Goal: Check status: Check status

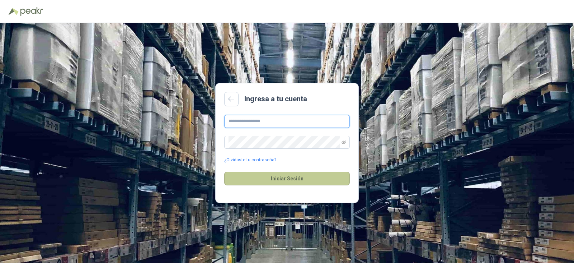
type input "**********"
click at [261, 177] on button "Iniciar Sesión" at bounding box center [287, 179] width 126 height 14
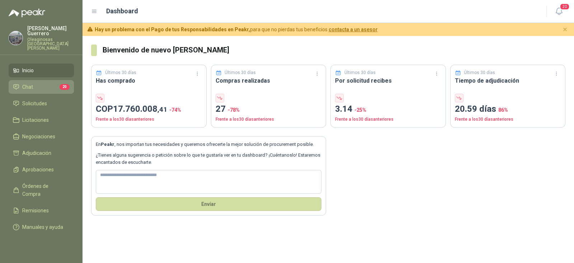
click at [45, 83] on li "Chat 20" at bounding box center [41, 87] width 57 height 8
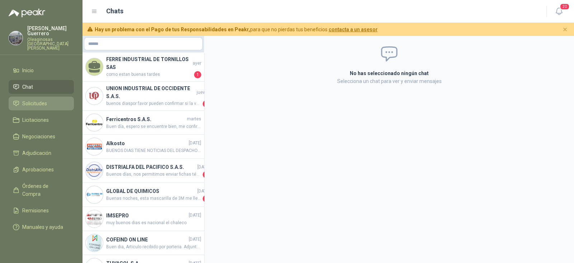
click at [39, 99] on span "Solicitudes" at bounding box center [34, 103] width 25 height 8
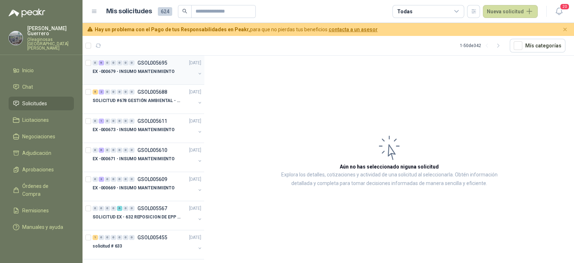
click at [151, 70] on p "EX -000679 - INSUMO MANTENIMIENTO" at bounding box center [134, 71] width 82 height 7
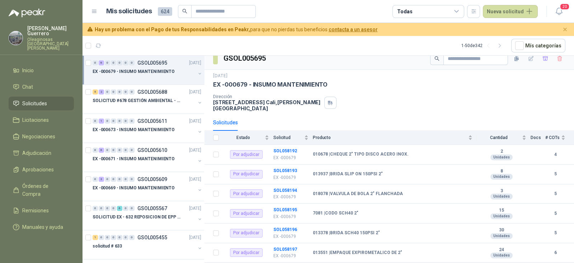
scroll to position [11, 0]
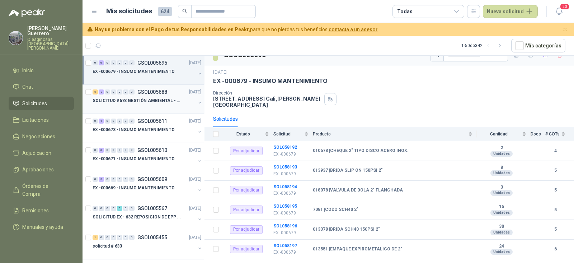
click at [160, 102] on p "SOLICITUD #678 GESTIÓN AMBIENTAL - TUMACO" at bounding box center [137, 100] width 89 height 7
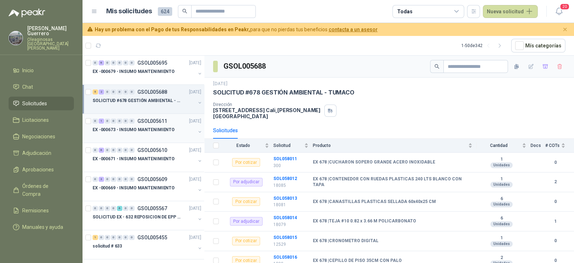
click at [151, 126] on p "EX -000673 - INSUMO MANTENIMIENTO" at bounding box center [134, 129] width 82 height 7
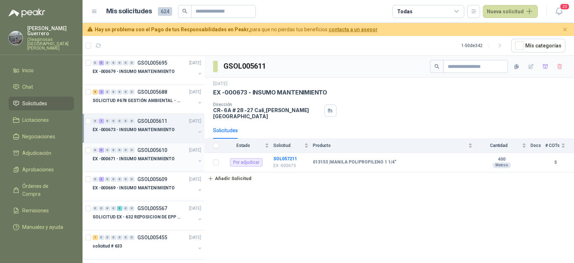
click at [140, 157] on p "EX -000671 - INSUMO MANTENIMIENTO" at bounding box center [134, 158] width 82 height 7
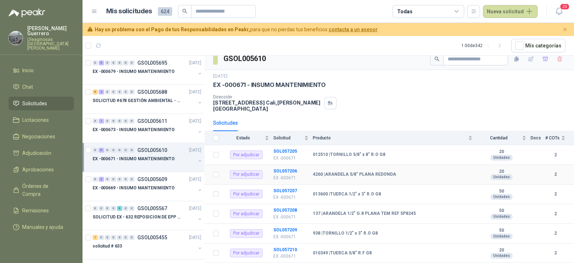
scroll to position [11, 0]
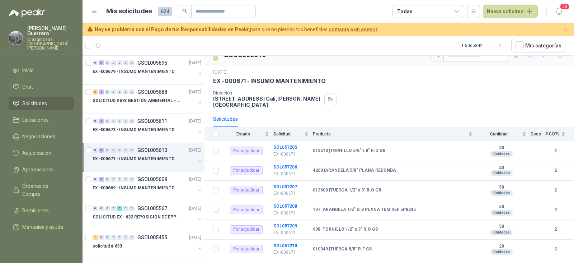
click at [143, 159] on p "EX -000671 - INSUMO MANTENIMIENTO" at bounding box center [134, 158] width 82 height 7
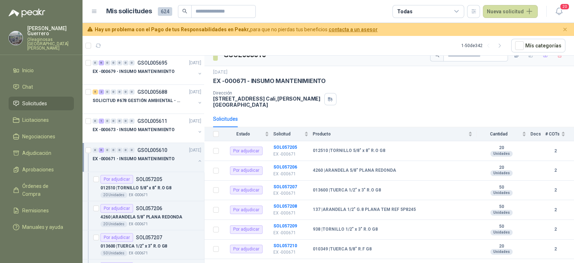
scroll to position [2, 0]
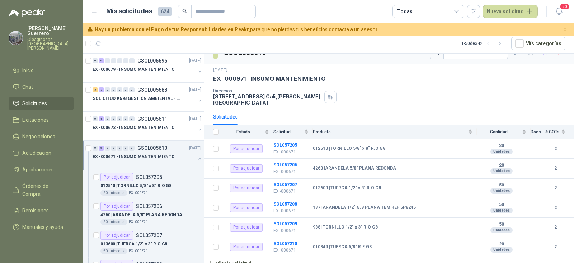
click at [161, 158] on p "EX -000671 - INSUMO MANTENIMIENTO" at bounding box center [134, 156] width 82 height 7
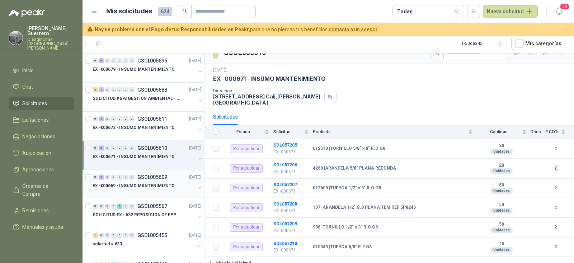
click at [158, 185] on p "EX -000669 - INSUMO MANTENIMIENTO" at bounding box center [134, 185] width 82 height 7
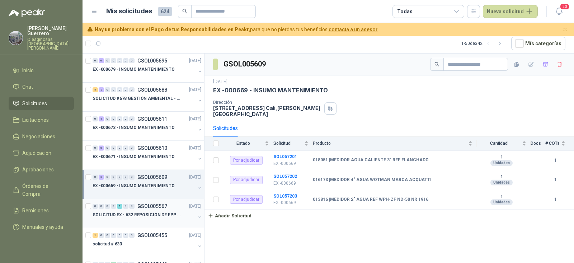
click at [157, 211] on p "SOLICITUD EX - 632 REPOSICION DE EPP #2" at bounding box center [137, 214] width 89 height 7
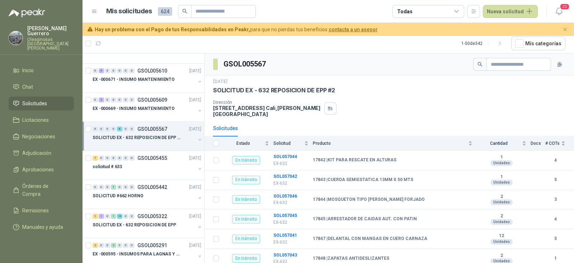
scroll to position [89, 0]
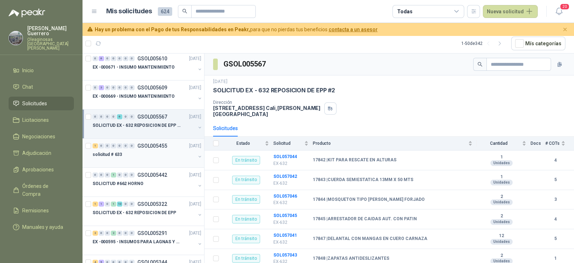
click at [155, 159] on div at bounding box center [144, 162] width 103 height 6
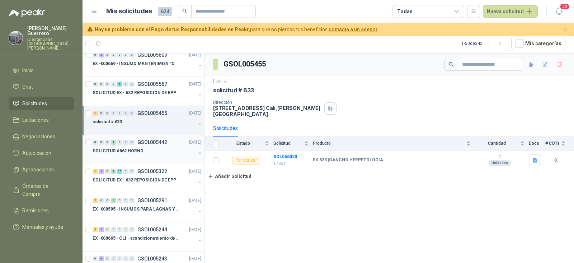
scroll to position [135, 0]
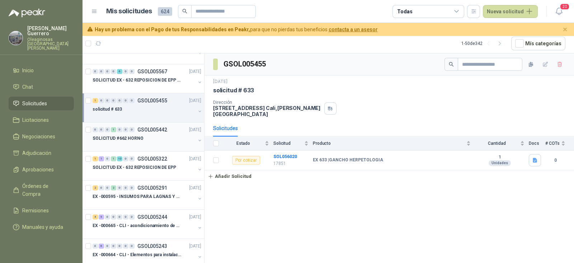
click at [156, 139] on div "SOLICITUD #662 HORNO" at bounding box center [144, 138] width 103 height 9
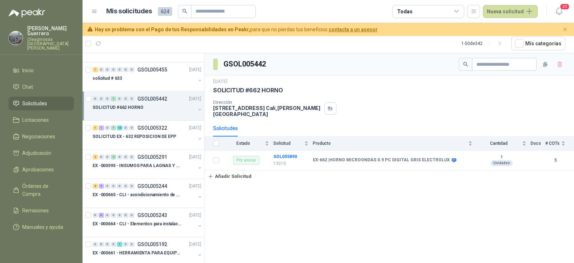
scroll to position [179, 0]
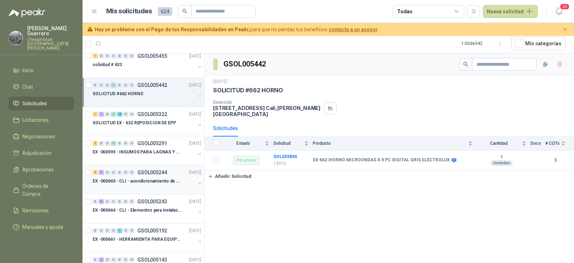
click at [154, 187] on div at bounding box center [144, 188] width 103 height 6
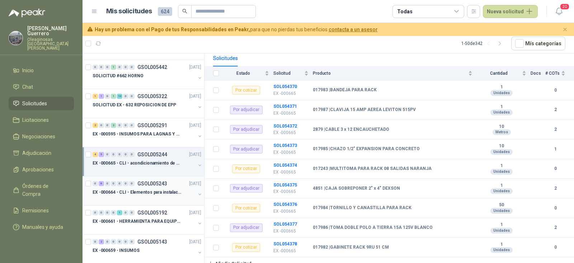
scroll to position [224, 0]
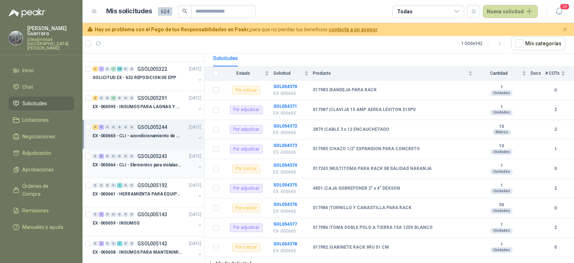
click at [143, 169] on div at bounding box center [144, 172] width 103 height 6
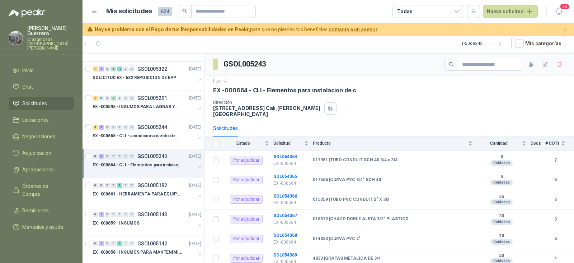
scroll to position [11, 0]
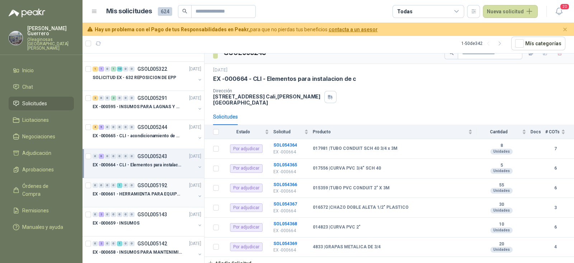
click at [146, 195] on p "EX -000661 - HERRAMIENTA PARA EQUIPO MECANICO PLAN" at bounding box center [137, 194] width 89 height 7
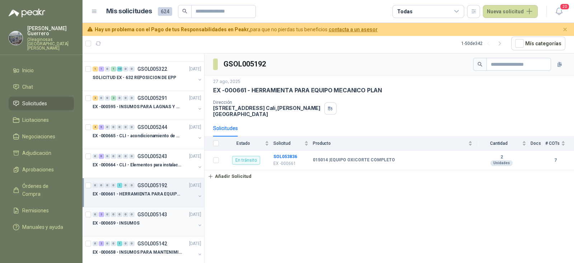
click at [144, 223] on div "EX -000659 - INSUMOS" at bounding box center [144, 223] width 103 height 9
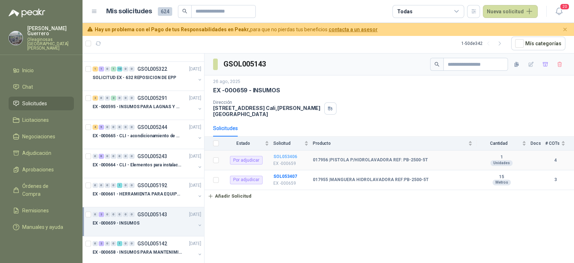
click at [285, 154] on b "SOL053406" at bounding box center [285, 156] width 24 height 5
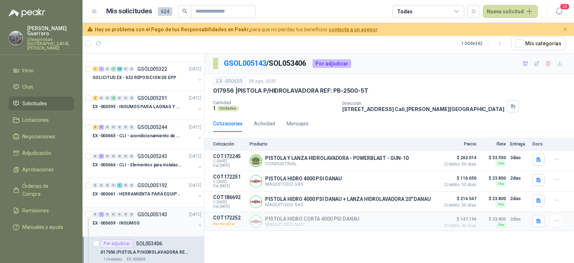
click at [156, 225] on div "EX -000659 - INSUMOS" at bounding box center [144, 223] width 103 height 9
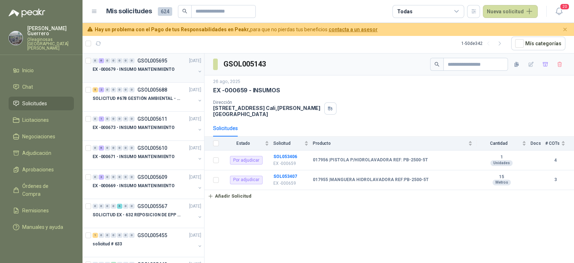
click at [134, 71] on p "EX -000679 - INSUMO MANTENIMIENTO" at bounding box center [134, 69] width 82 height 7
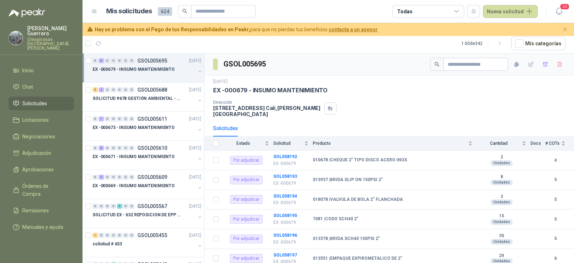
click at [133, 65] on div "EX -000679 - INSUMO MANTENIMIENTO" at bounding box center [144, 69] width 103 height 9
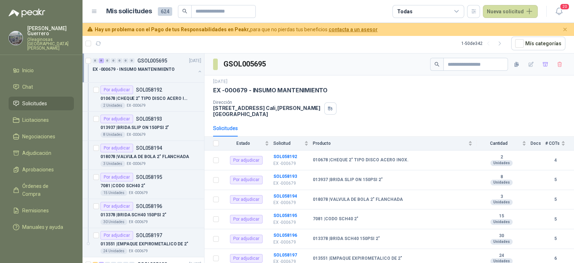
click at [137, 66] on p "EX -000679 - INSUMO MANTENIMIENTO" at bounding box center [134, 69] width 82 height 7
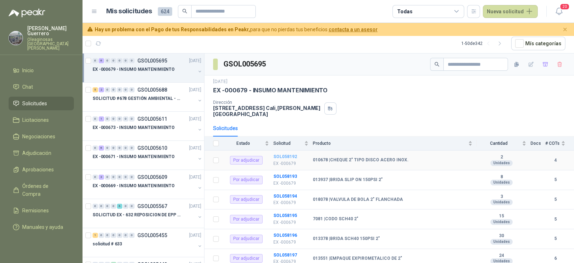
click at [289, 154] on b "SOL058192" at bounding box center [285, 156] width 24 height 5
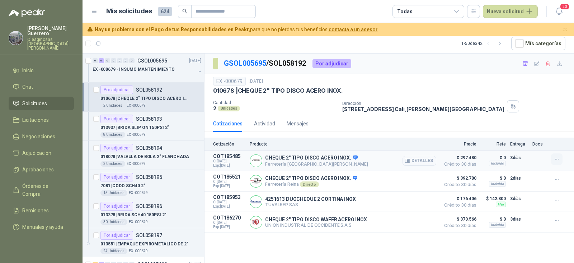
click at [554, 159] on icon "button" at bounding box center [557, 159] width 6 height 6
click at [525, 131] on button "Añadir" at bounding box center [542, 129] width 57 height 11
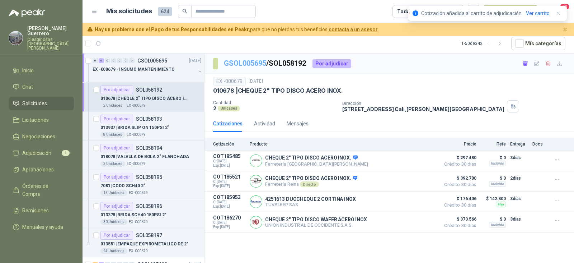
click at [257, 65] on link "GSOL005695" at bounding box center [245, 63] width 42 height 9
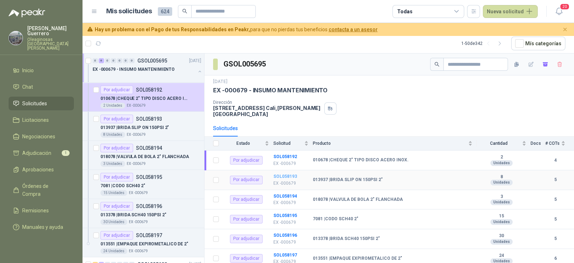
click at [289, 174] on b "SOL058193" at bounding box center [285, 176] width 24 height 5
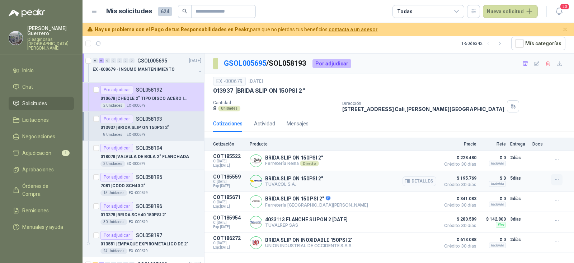
click at [558, 180] on icon "button" at bounding box center [557, 180] width 6 height 6
click at [518, 149] on button "Añadir" at bounding box center [542, 150] width 57 height 11
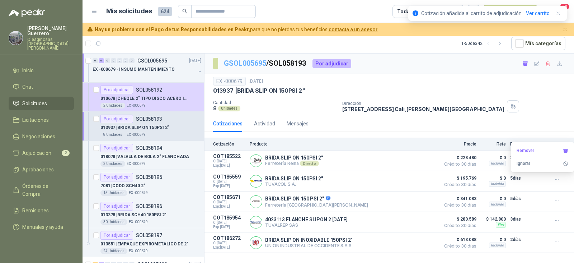
click at [243, 60] on link "GSOL005695" at bounding box center [245, 63] width 42 height 9
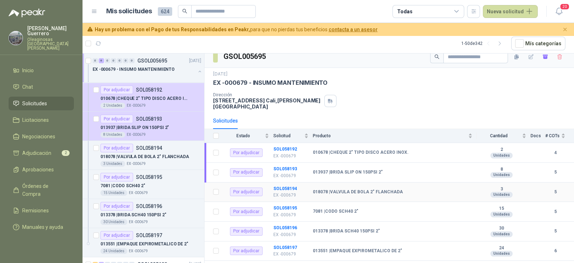
scroll to position [11, 0]
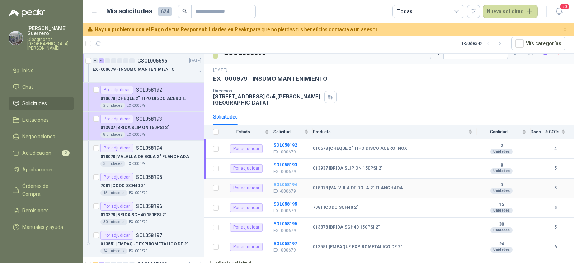
click at [285, 182] on b "SOL058194" at bounding box center [285, 184] width 24 height 5
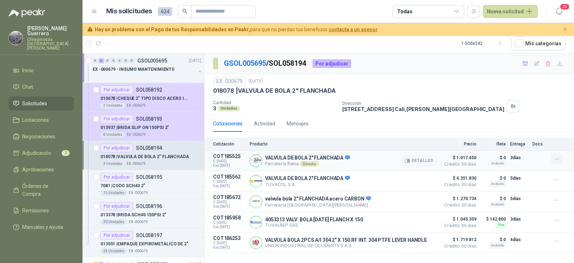
click at [555, 159] on icon "button" at bounding box center [557, 159] width 6 height 6
click at [533, 128] on button "Añadir" at bounding box center [542, 129] width 57 height 11
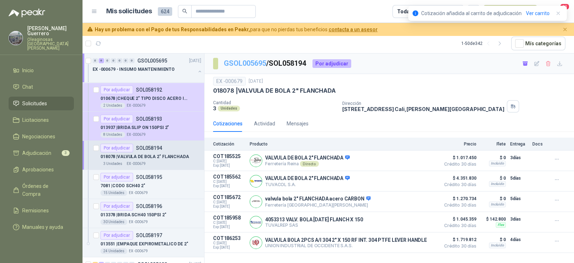
click at [242, 63] on link "GSOL005695" at bounding box center [245, 63] width 42 height 9
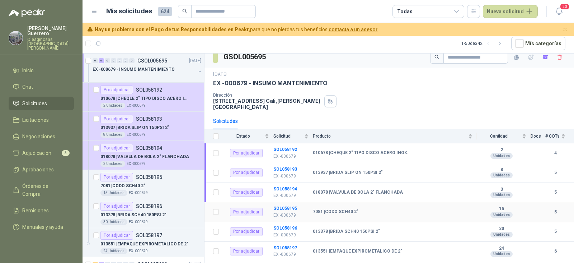
scroll to position [11, 0]
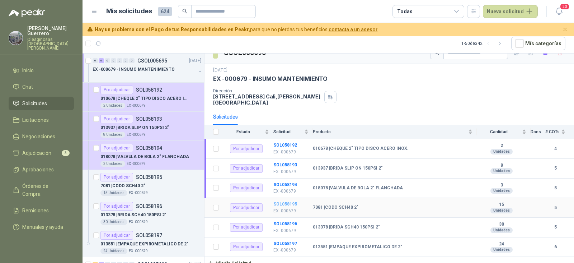
click at [283, 201] on b "SOL058195" at bounding box center [285, 203] width 24 height 5
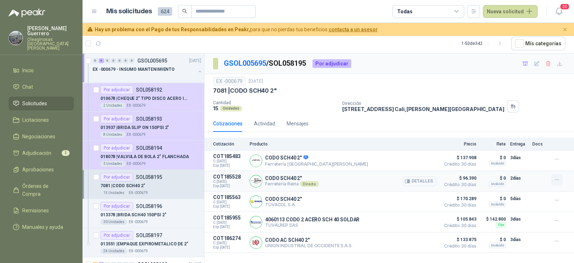
click at [554, 180] on icon "button" at bounding box center [557, 180] width 6 height 6
click at [528, 151] on button "Añadir" at bounding box center [542, 150] width 57 height 11
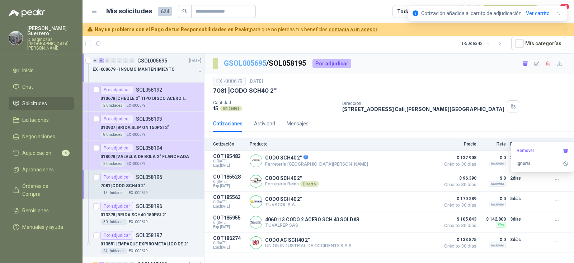
click at [254, 63] on link "GSOL005695" at bounding box center [245, 63] width 42 height 9
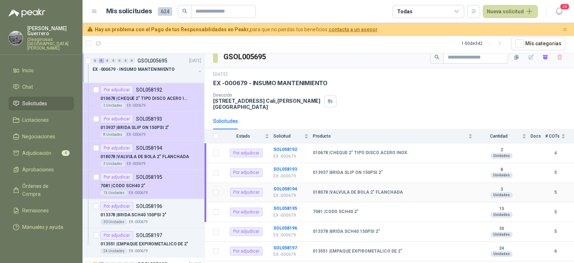
scroll to position [11, 0]
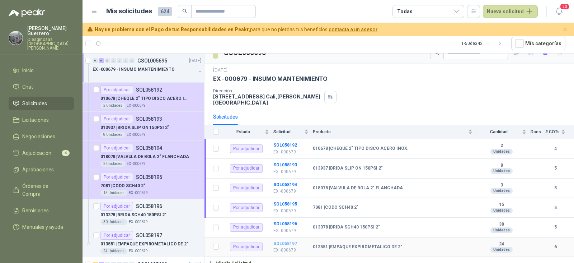
click at [287, 241] on b "SOL058197" at bounding box center [285, 243] width 24 height 5
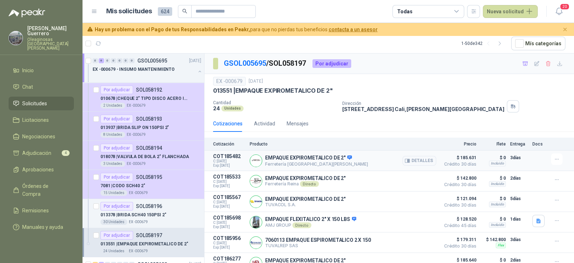
scroll to position [11, 0]
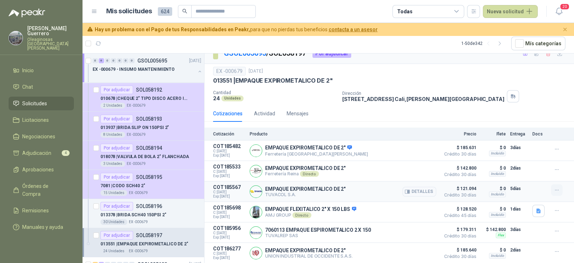
click at [554, 189] on icon "button" at bounding box center [557, 190] width 6 height 6
click at [531, 159] on button "Añadir" at bounding box center [542, 159] width 57 height 11
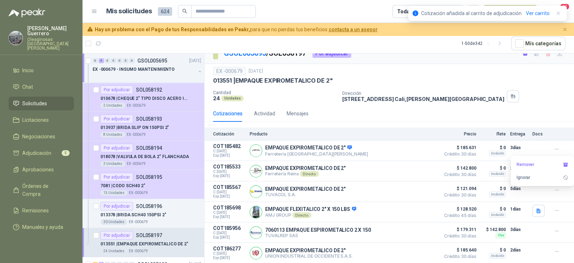
scroll to position [0, 0]
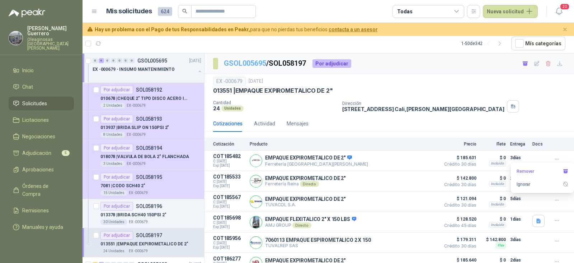
click at [250, 61] on link "GSOL005695" at bounding box center [245, 63] width 42 height 9
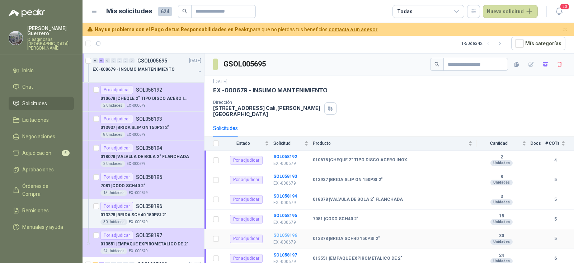
click at [282, 232] on b "SOL058196" at bounding box center [285, 234] width 24 height 5
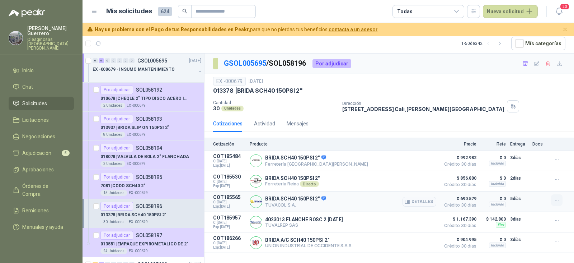
click at [559, 197] on icon "button" at bounding box center [557, 200] width 6 height 6
click at [531, 170] on button "Añadir" at bounding box center [542, 170] width 57 height 11
click at [254, 61] on link "GSOL005695" at bounding box center [245, 63] width 42 height 9
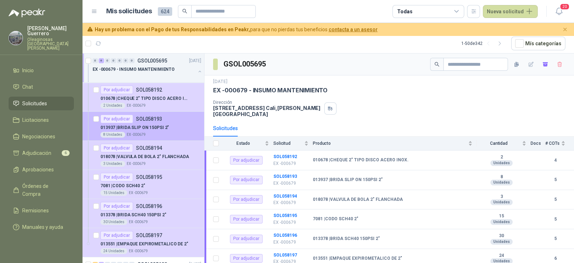
scroll to position [135, 0]
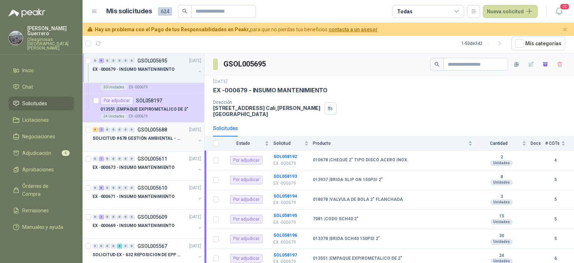
click at [156, 137] on p "SOLICITUD #678 GESTIÓN AMBIENTAL - TUMACO" at bounding box center [137, 138] width 89 height 7
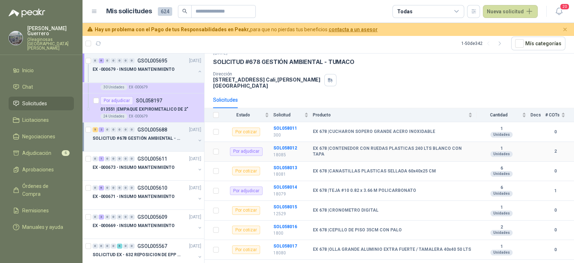
scroll to position [31, 0]
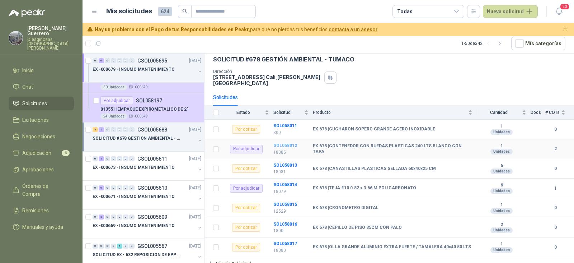
click at [282, 143] on b "SOL058012" at bounding box center [285, 145] width 24 height 5
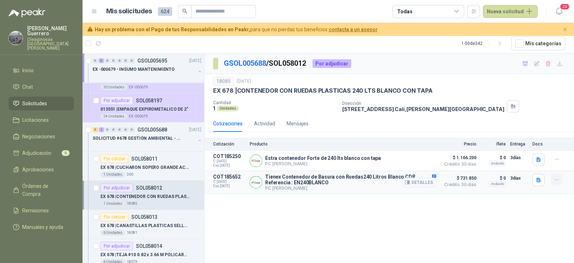
click at [560, 179] on button "button" at bounding box center [556, 179] width 11 height 11
click at [525, 148] on button "Añadir" at bounding box center [542, 150] width 57 height 11
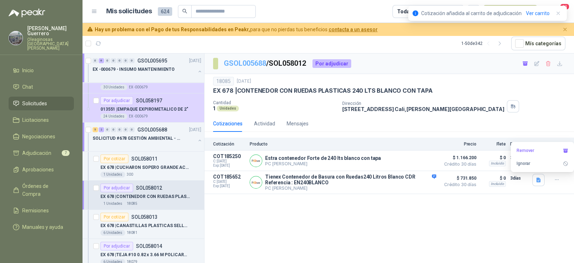
click at [254, 65] on link "GSOL005688" at bounding box center [245, 63] width 42 height 9
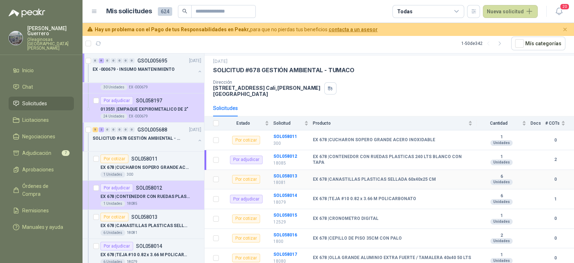
scroll to position [31, 0]
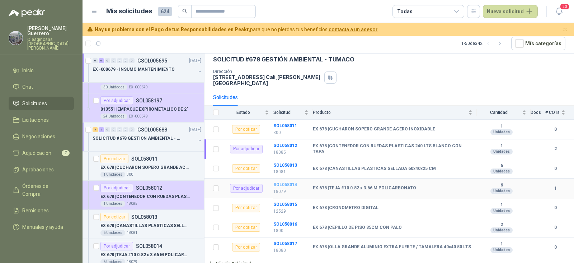
click at [287, 182] on b "SOL058014" at bounding box center [285, 184] width 24 height 5
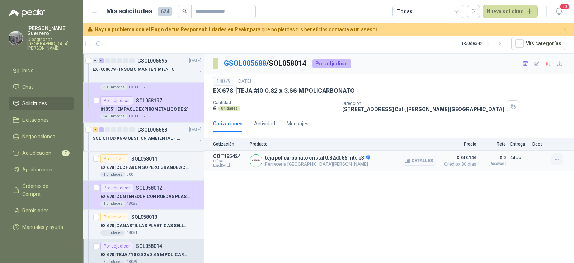
click at [554, 160] on icon "button" at bounding box center [557, 159] width 6 height 6
click at [531, 130] on button "Añadir" at bounding box center [542, 129] width 57 height 11
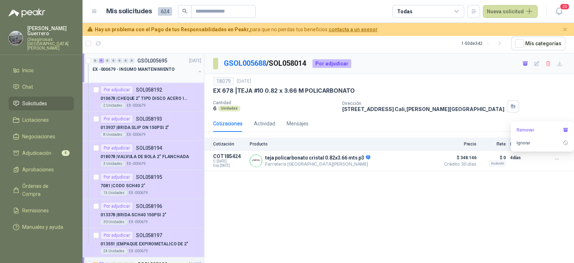
click at [174, 69] on div "EX -000679 - INSUMO MANTENIMIENTO" at bounding box center [144, 69] width 103 height 9
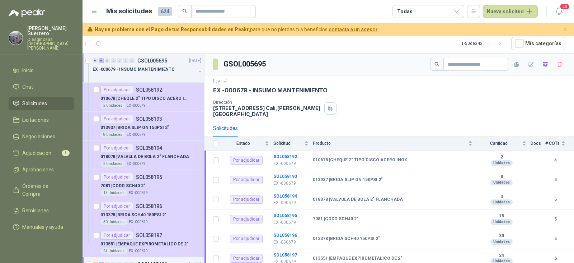
click at [150, 74] on div at bounding box center [144, 77] width 103 height 6
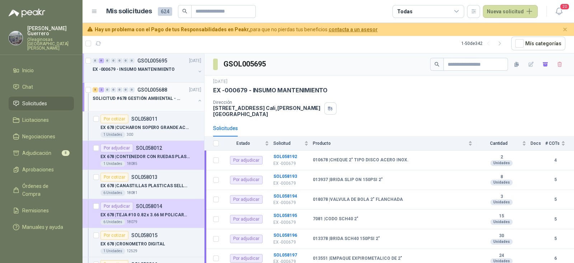
click at [148, 105] on div at bounding box center [144, 106] width 103 height 6
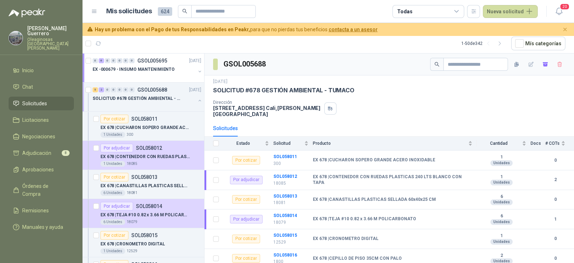
click at [148, 105] on div at bounding box center [144, 106] width 103 height 6
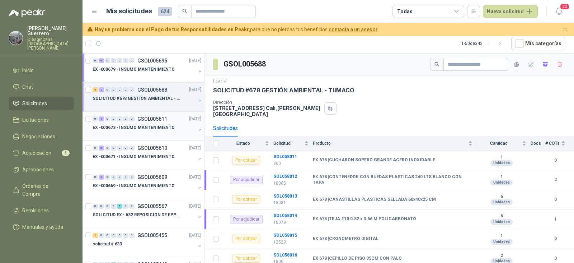
click at [152, 126] on p "EX -000673 - INSUMO MANTENIMIENTO" at bounding box center [134, 127] width 82 height 7
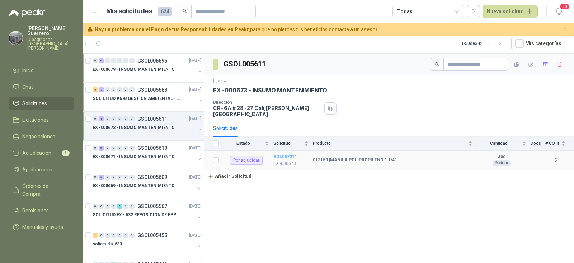
click at [280, 154] on b "SOL057211" at bounding box center [285, 156] width 24 height 5
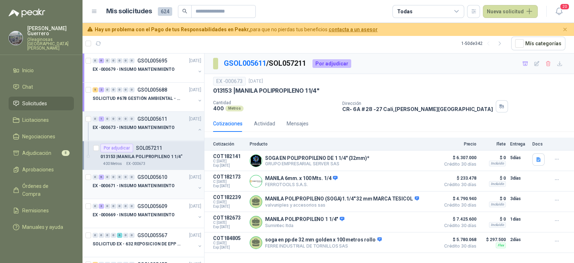
click at [149, 184] on p "EX -000671 - INSUMO MANTENIMIENTO" at bounding box center [134, 185] width 82 height 7
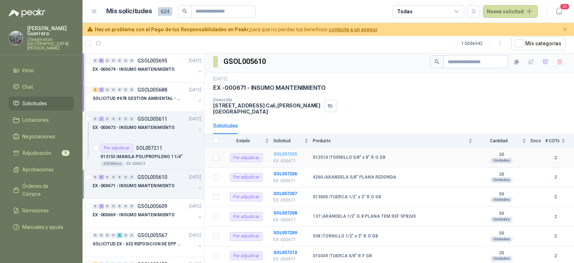
scroll to position [11, 0]
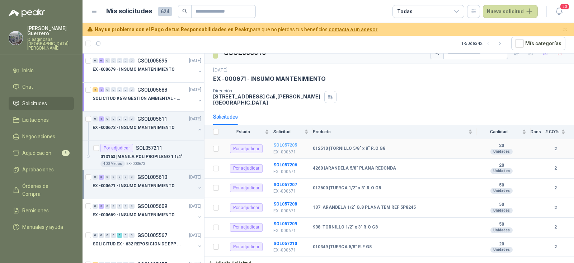
click at [292, 142] on b "SOL057205" at bounding box center [285, 144] width 24 height 5
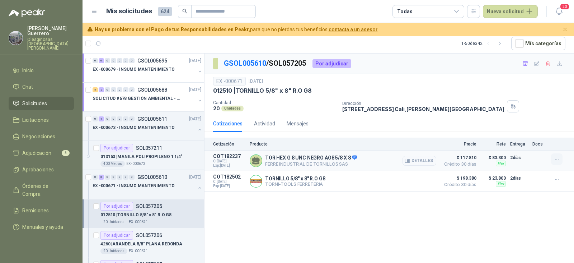
click at [558, 156] on icon "button" at bounding box center [557, 159] width 6 height 6
click at [537, 131] on button "Añadir" at bounding box center [542, 129] width 57 height 11
click at [248, 65] on link "GSOL005610" at bounding box center [245, 63] width 42 height 9
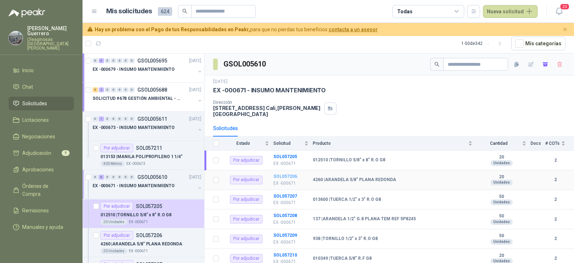
click at [286, 174] on b "SOL057206" at bounding box center [285, 176] width 24 height 5
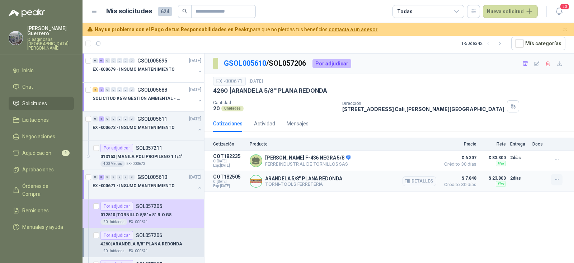
click at [554, 178] on icon "button" at bounding box center [557, 180] width 6 height 6
click at [521, 151] on button "Añadir" at bounding box center [542, 150] width 57 height 11
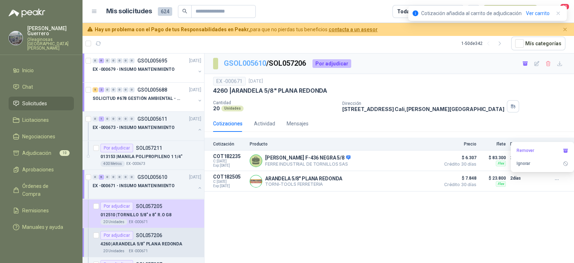
click at [256, 64] on link "GSOL005610" at bounding box center [245, 63] width 42 height 9
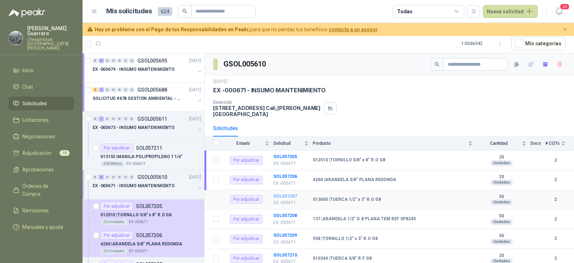
click at [291, 193] on b "SOL057207" at bounding box center [285, 195] width 24 height 5
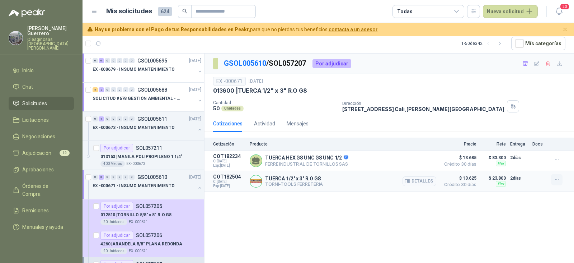
click at [561, 178] on button "button" at bounding box center [556, 179] width 11 height 11
click at [527, 152] on button "Añadir" at bounding box center [542, 150] width 57 height 11
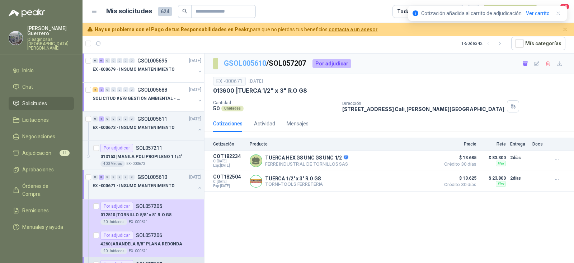
click at [255, 65] on link "GSOL005610" at bounding box center [245, 63] width 42 height 9
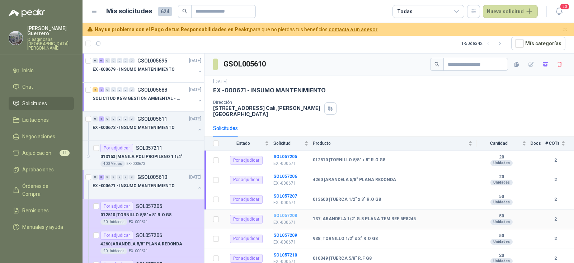
click at [282, 213] on b "SOL057208" at bounding box center [285, 215] width 24 height 5
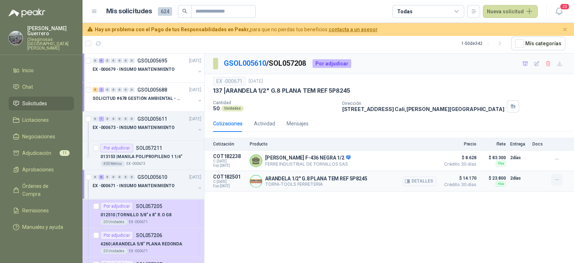
click at [555, 178] on icon "button" at bounding box center [557, 180] width 6 height 6
click at [525, 150] on button "Añadir" at bounding box center [542, 150] width 57 height 11
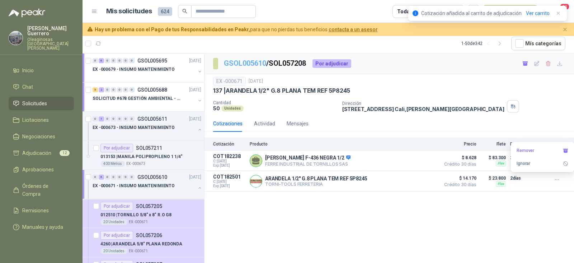
click at [252, 62] on link "GSOL005610" at bounding box center [245, 63] width 42 height 9
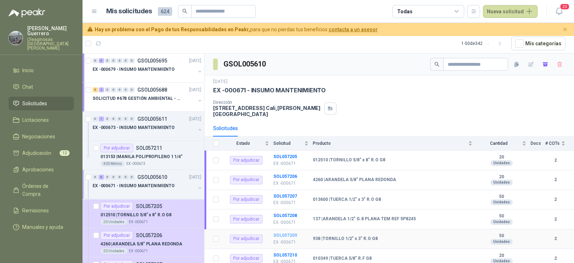
click at [285, 232] on b "SOL057209" at bounding box center [285, 234] width 24 height 5
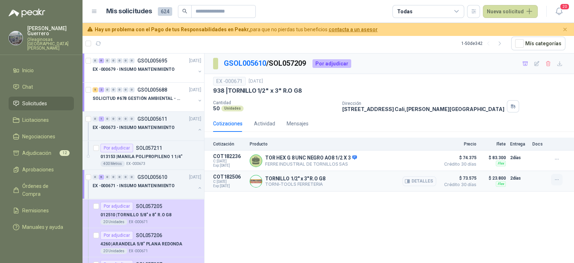
click at [557, 179] on icon "button" at bounding box center [557, 180] width 6 height 6
click at [527, 152] on button "Añadir" at bounding box center [542, 150] width 57 height 11
click at [241, 61] on link "GSOL005610" at bounding box center [245, 63] width 42 height 9
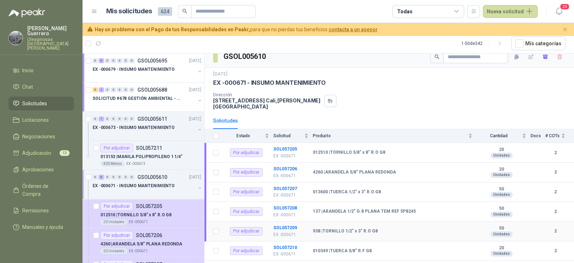
scroll to position [11, 0]
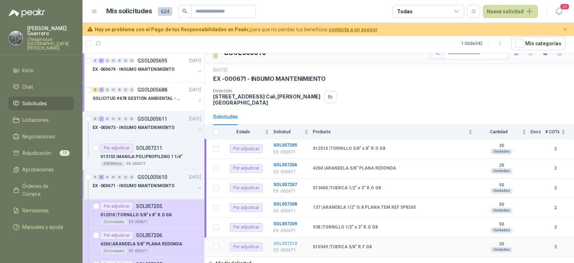
click at [286, 241] on b "SOL057210" at bounding box center [285, 243] width 24 height 5
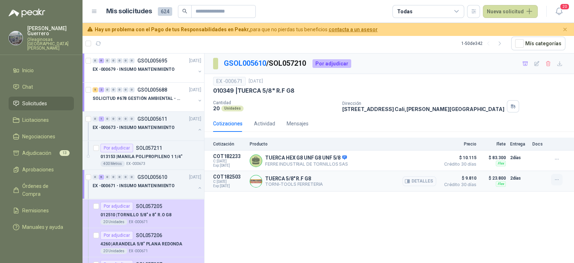
click at [559, 179] on icon "button" at bounding box center [557, 180] width 6 height 6
click at [531, 152] on button "Añadir" at bounding box center [542, 150] width 57 height 11
click at [257, 62] on link "GSOL005610" at bounding box center [245, 63] width 42 height 9
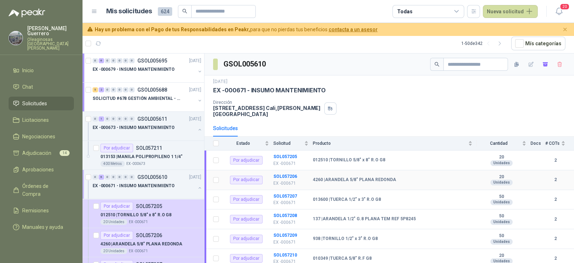
scroll to position [11, 0]
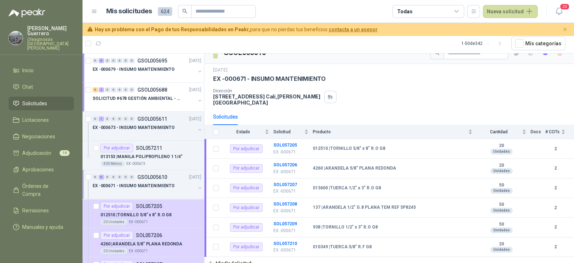
click at [151, 188] on div "EX -000671 - INSUMO MANTENIMIENTO" at bounding box center [144, 188] width 103 height 14
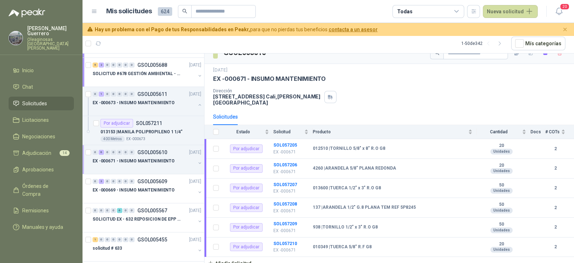
scroll to position [44, 0]
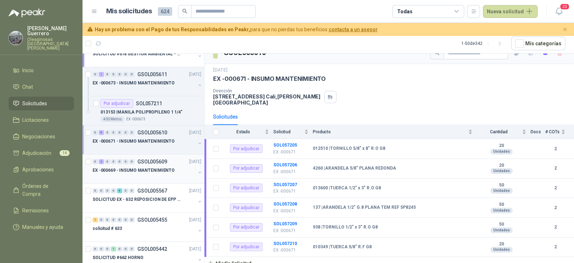
click at [158, 172] on p "EX -000669 - INSUMO MANTENIMIENTO" at bounding box center [134, 170] width 82 height 7
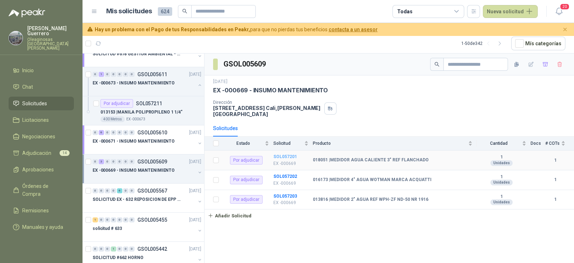
click at [283, 154] on b "SOL057201" at bounding box center [285, 156] width 24 height 5
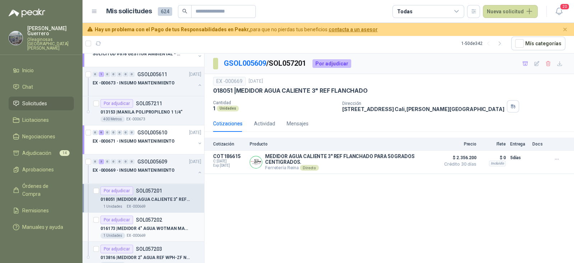
click at [156, 225] on p "016173 | MEDIDOR 4" AGUA WOTMAN MARCA ACQUATTI" at bounding box center [144, 228] width 89 height 7
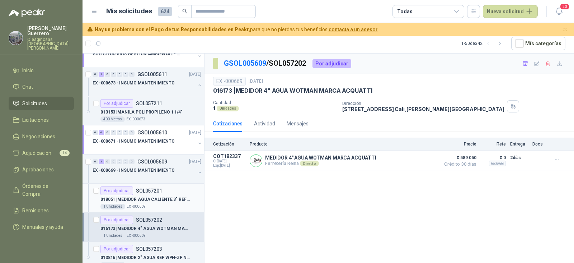
click at [149, 203] on div "1 Unidades EX -000669" at bounding box center [150, 206] width 101 height 6
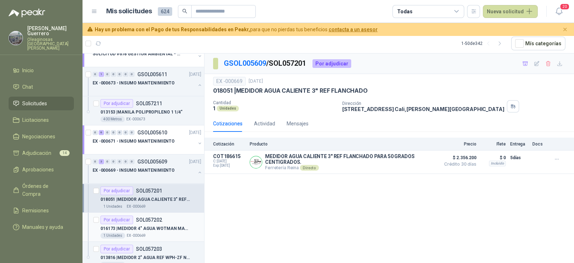
click at [142, 227] on p "016173 | MEDIDOR 4" AGUA WOTMAN MARCA ACQUATTI" at bounding box center [144, 228] width 89 height 7
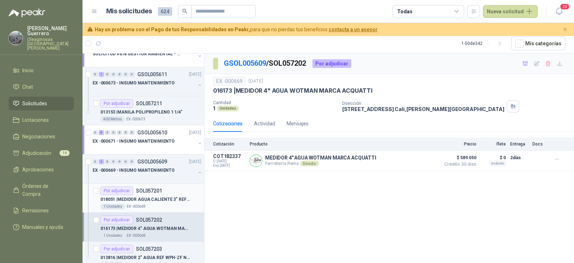
scroll to position [89, 0]
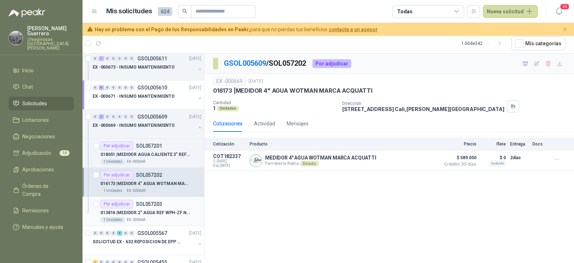
click at [161, 212] on p "013816 | MEDIDOR 2" AGUA REF WPH-ZF ND-50 NR 1916" at bounding box center [144, 212] width 89 height 7
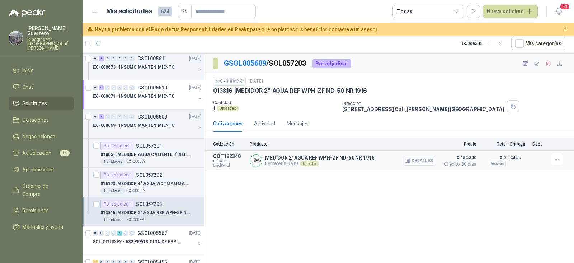
click at [418, 161] on button "Detalles" at bounding box center [420, 161] width 34 height 10
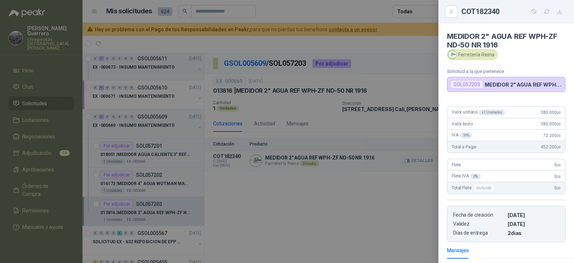
scroll to position [94, 0]
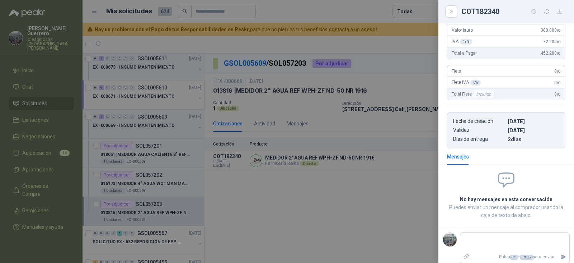
click at [407, 188] on div at bounding box center [287, 131] width 574 height 263
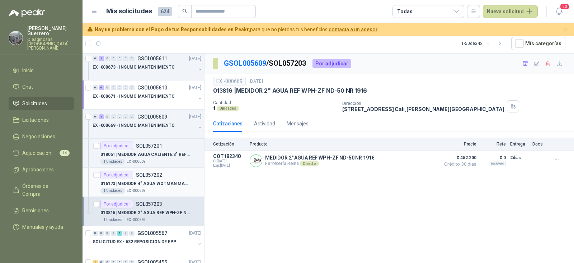
click at [167, 179] on div "016173 | MEDIDOR 4" AGUA WOTMAN MARCA ACQUATTI" at bounding box center [150, 183] width 101 height 9
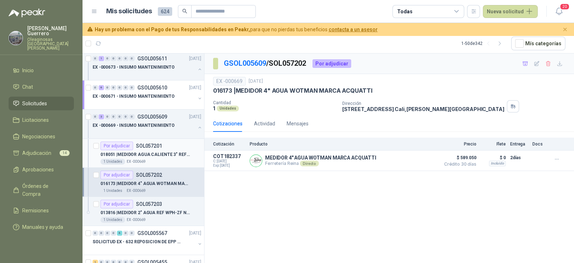
click at [149, 151] on p "018051 | MEDIDOR AGUA CALIENTE 3" REF FLANCHADO" at bounding box center [144, 154] width 89 height 7
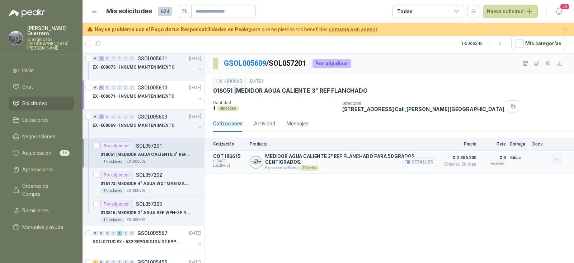
click at [554, 160] on icon "button" at bounding box center [557, 159] width 6 height 6
click at [529, 130] on button "Añadir" at bounding box center [542, 129] width 57 height 11
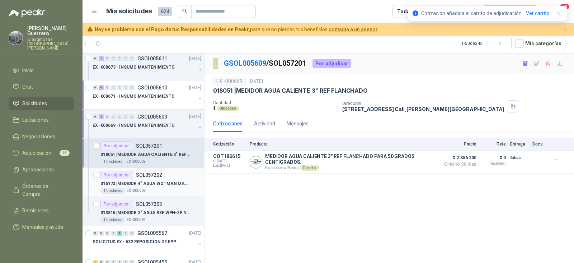
click at [163, 182] on p "016173 | MEDIDOR 4" AGUA WOTMAN MARCA ACQUATTI" at bounding box center [144, 183] width 89 height 7
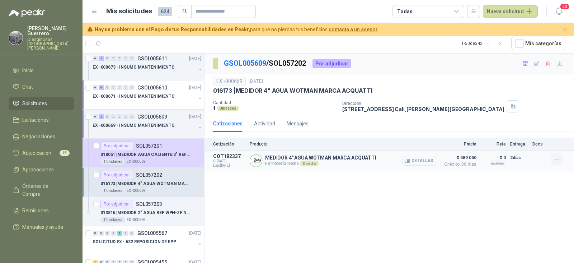
click at [556, 158] on icon "button" at bounding box center [557, 159] width 6 height 6
click at [551, 162] on button "button" at bounding box center [556, 158] width 11 height 11
click at [554, 159] on icon "button" at bounding box center [557, 159] width 6 height 6
click at [537, 127] on button "Ignorar" at bounding box center [542, 129] width 57 height 11
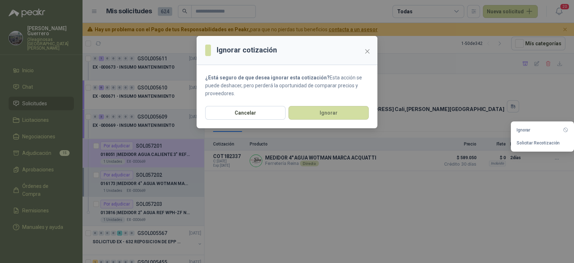
click at [368, 56] on button "Close" at bounding box center [367, 51] width 11 height 11
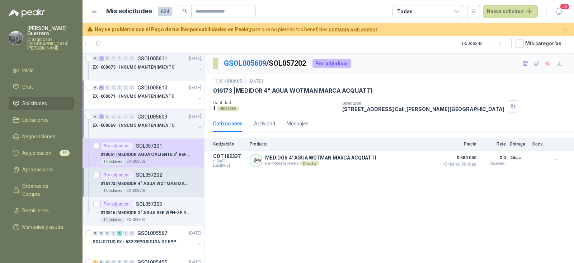
click at [158, 175] on p "SOL057202" at bounding box center [149, 174] width 26 height 5
click at [144, 180] on p "016173 | MEDIDOR 4" AGUA WOTMAN MARCA ACQUATTI" at bounding box center [144, 183] width 89 height 7
click at [147, 211] on p "013816 | MEDIDOR 2" AGUA REF WPH-ZF ND-50 NR 1916" at bounding box center [144, 212] width 89 height 7
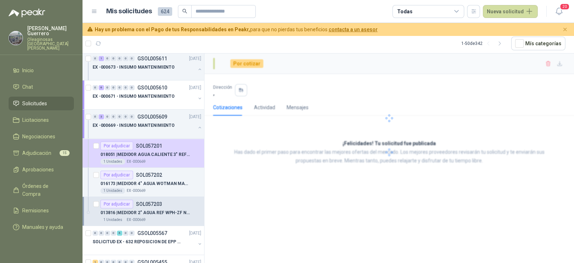
click at [163, 202] on div "Por adjudicar SOL057203" at bounding box center [150, 203] width 101 height 9
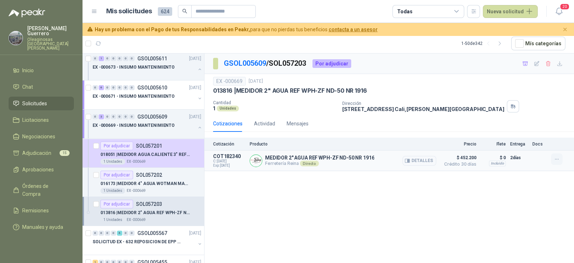
click at [558, 160] on icon "button" at bounding box center [557, 159] width 6 height 6
click at [526, 130] on button "Ignorar" at bounding box center [542, 129] width 57 height 11
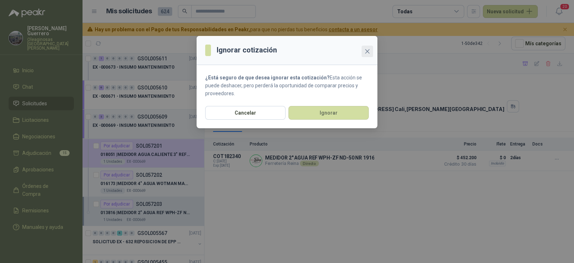
click at [367, 52] on icon "close" at bounding box center [368, 51] width 6 height 6
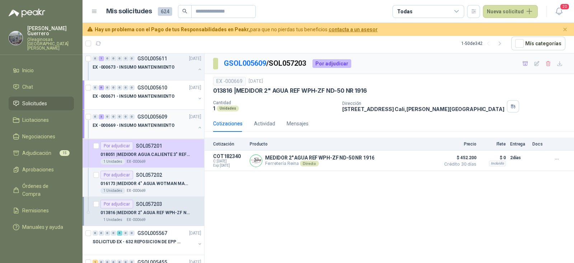
click at [147, 122] on p "EX -000669 - INSUMO MANTENIMIENTO" at bounding box center [134, 125] width 82 height 7
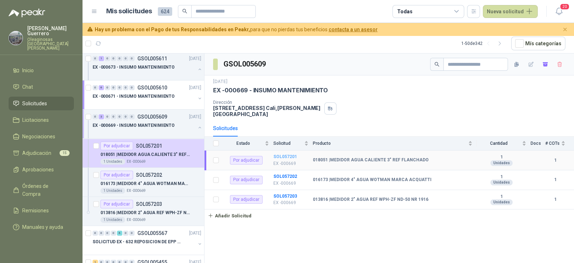
click at [288, 150] on td "SOL057201 EX -000669" at bounding box center [292, 160] width 39 height 20
click at [285, 154] on b "SOL057201" at bounding box center [285, 156] width 24 height 5
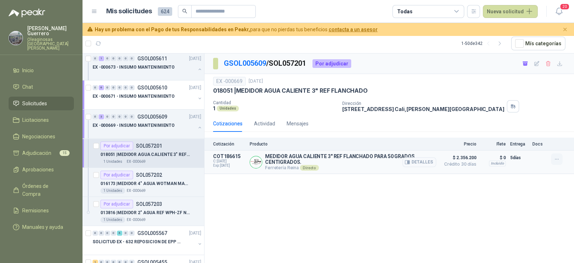
click at [556, 158] on icon "button" at bounding box center [557, 159] width 6 height 6
click at [382, 201] on div "GSOL005609 / SOL057201 Por adjudicar EX -000669 [DATE] 018051 | MEDIDOR AGUA CA…" at bounding box center [390, 158] width 370 height 210
click at [177, 185] on p "016173 | MEDIDOR 4" AGUA WOTMAN MARCA ACQUATTI" at bounding box center [144, 183] width 89 height 7
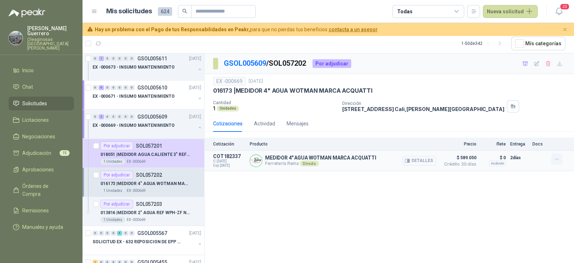
click at [557, 159] on icon "button" at bounding box center [557, 159] width 6 height 6
click at [147, 205] on div "Por adjudicar SOL057203" at bounding box center [131, 203] width 62 height 9
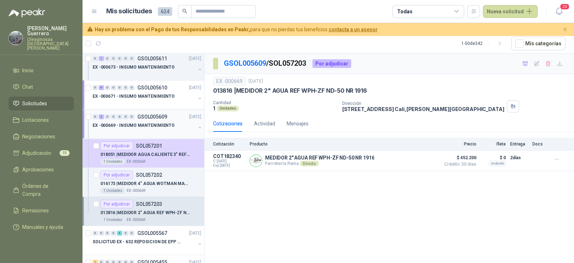
click at [170, 125] on p "EX -000669 - INSUMO MANTENIMIENTO" at bounding box center [134, 125] width 82 height 7
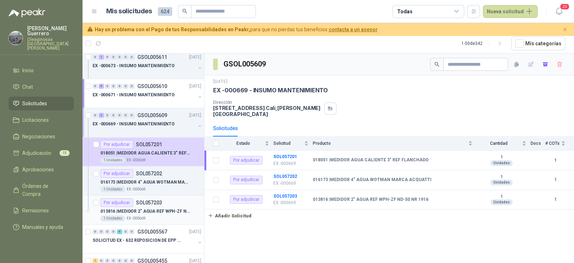
scroll to position [44, 0]
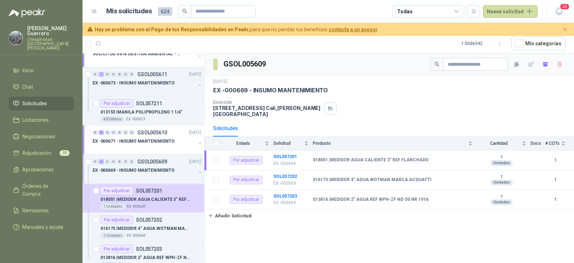
click at [169, 169] on p "EX -000669 - INSUMO MANTENIMIENTO" at bounding box center [134, 170] width 82 height 7
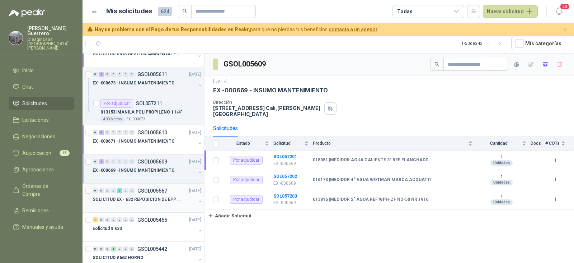
click at [161, 208] on div "0 0 0 0 6 0 0 GSOL005567 [DATE] SOLICITUD EX - 632 REPOSICION DE EPP #2" at bounding box center [144, 197] width 122 height 29
click at [161, 204] on div at bounding box center [144, 206] width 103 height 6
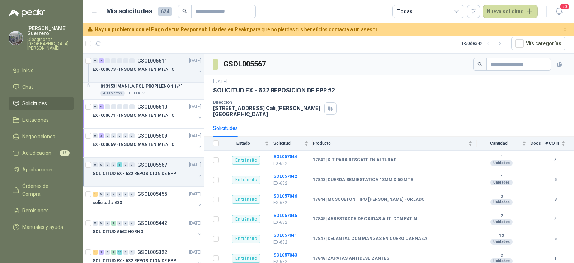
scroll to position [89, 0]
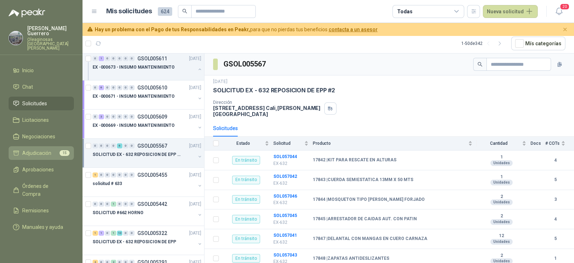
click at [38, 149] on span "Adjudicación" at bounding box center [36, 153] width 29 height 8
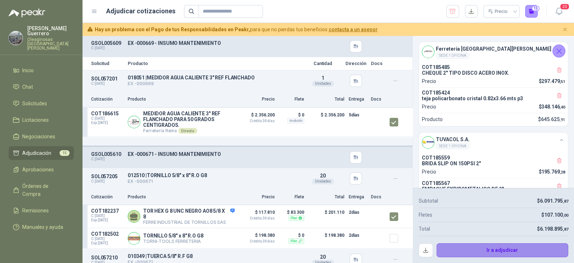
click at [493, 248] on button "Ir a adjudicar" at bounding box center [503, 250] width 132 height 14
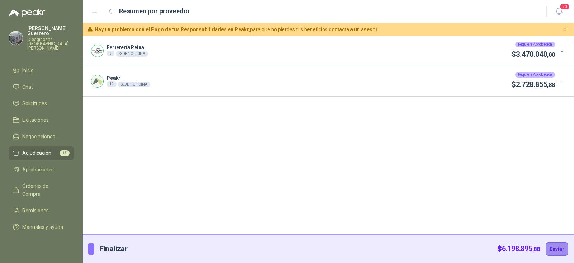
click at [555, 248] on button "Enviar" at bounding box center [557, 249] width 23 height 14
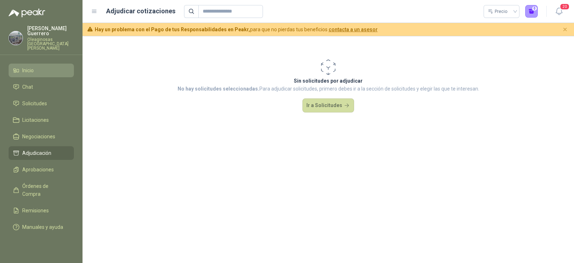
click at [41, 66] on li "Inicio" at bounding box center [41, 70] width 57 height 8
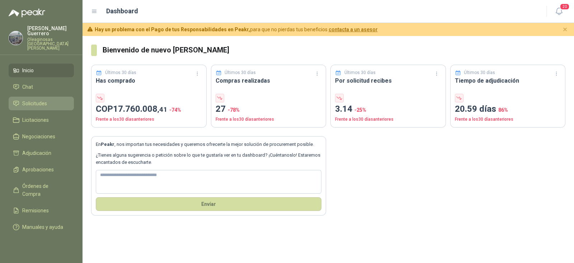
click at [44, 99] on span "Solicitudes" at bounding box center [34, 103] width 25 height 8
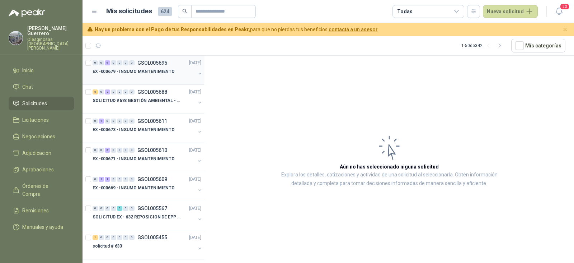
click at [125, 76] on div at bounding box center [144, 79] width 103 height 6
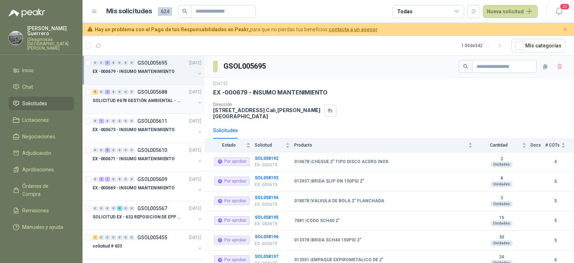
click at [150, 106] on div at bounding box center [144, 108] width 103 height 6
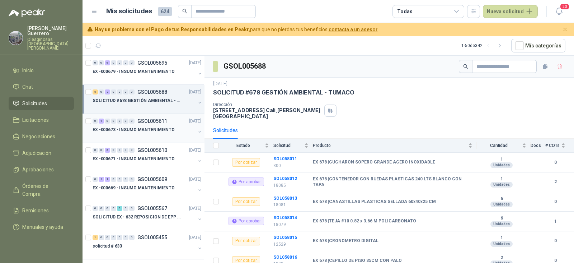
click at [161, 127] on p "EX -000673 - INSUMO MANTENIMIENTO" at bounding box center [134, 129] width 82 height 7
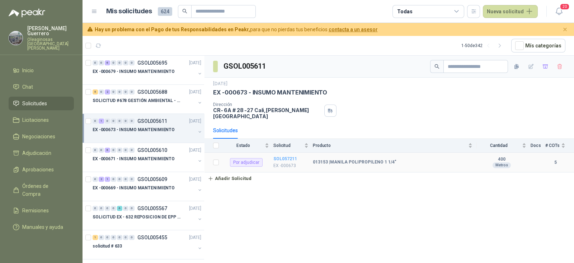
click at [283, 156] on b "SOL057211" at bounding box center [285, 158] width 24 height 5
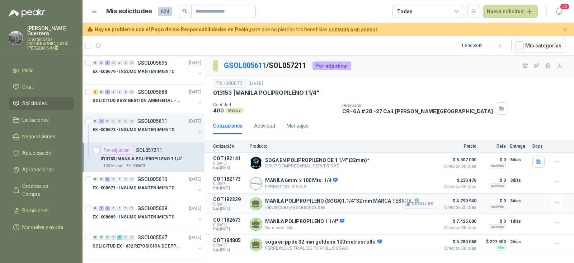
click at [413, 199] on button "Detalles" at bounding box center [420, 204] width 34 height 10
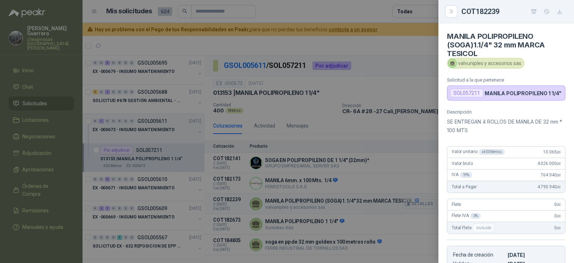
scroll to position [134, 0]
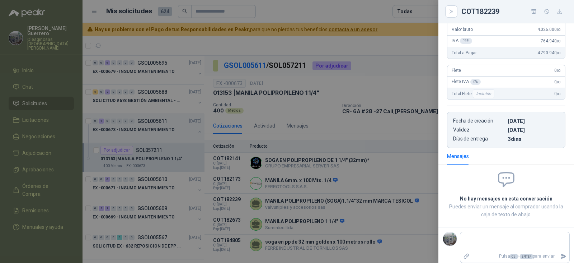
click at [387, 181] on div at bounding box center [287, 131] width 574 height 263
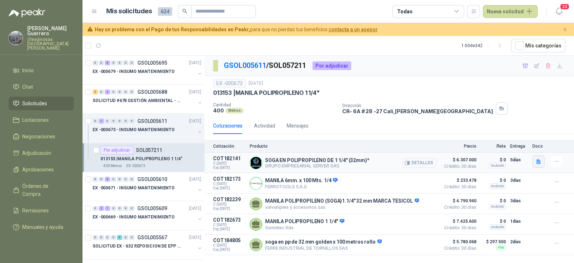
click at [541, 164] on icon "button" at bounding box center [539, 162] width 6 height 6
click at [529, 148] on button "image.png" at bounding box center [524, 146] width 31 height 8
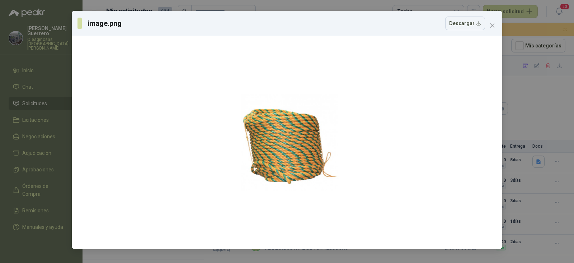
drag, startPoint x: 492, startPoint y: 29, endPoint x: 490, endPoint y: 33, distance: 4.2
click at [492, 30] on button "Close" at bounding box center [492, 25] width 11 height 11
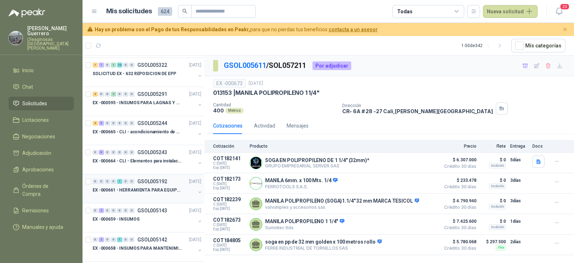
scroll to position [304, 0]
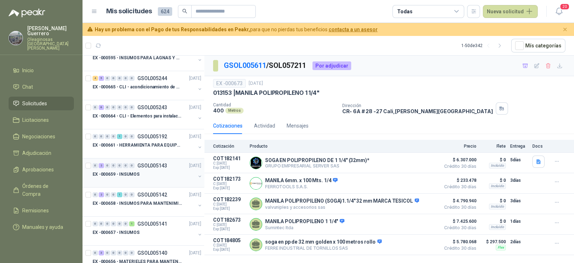
click at [172, 161] on div "0 2 0 0 0 0 0 GSOL005143 [DATE]" at bounding box center [148, 165] width 110 height 9
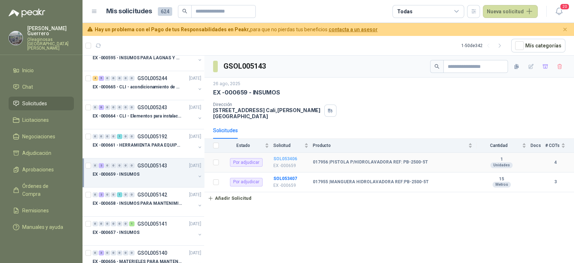
click at [290, 156] on b "SOL053406" at bounding box center [285, 158] width 24 height 5
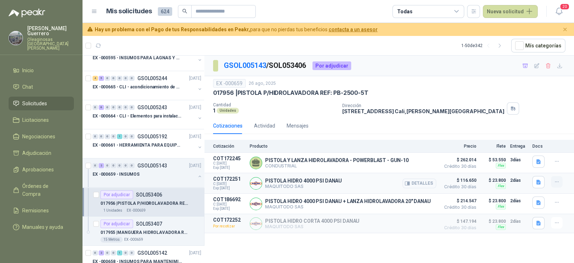
click at [558, 179] on icon "button" at bounding box center [557, 182] width 6 height 6
click at [532, 153] on button "Añadir" at bounding box center [542, 152] width 57 height 11
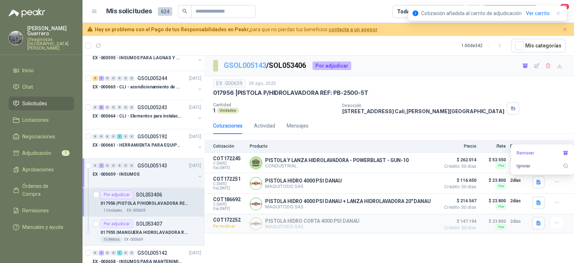
click at [247, 64] on link "GSOL005143" at bounding box center [245, 65] width 42 height 9
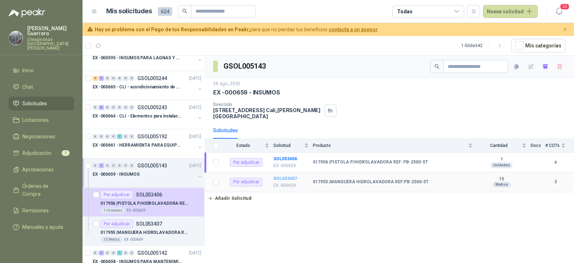
click at [292, 176] on b "SOL053407" at bounding box center [285, 178] width 24 height 5
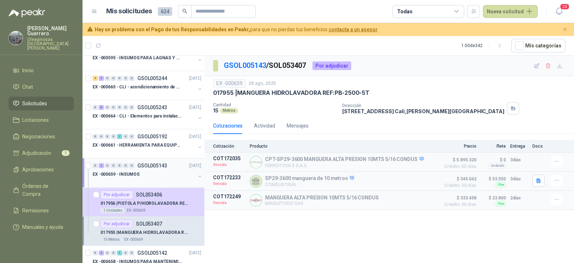
scroll to position [394, 0]
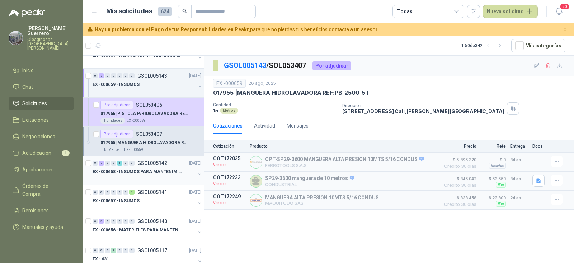
click at [166, 171] on p "EX -000658 - INSUMOS PARA MANTENIMIENTO MECANICO" at bounding box center [137, 171] width 89 height 7
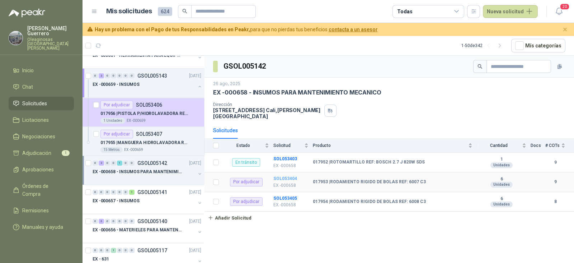
click at [288, 176] on b "SOL053404" at bounding box center [285, 178] width 24 height 5
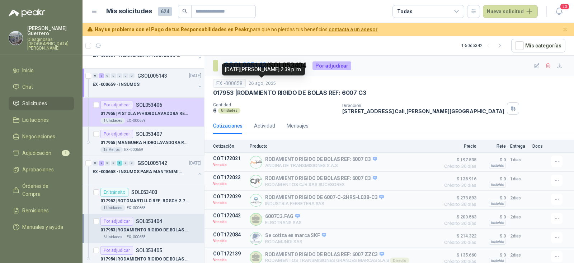
click at [255, 67] on div "[DATE][PERSON_NAME] 2:39 p. m." at bounding box center [263, 69] width 83 height 12
click at [243, 67] on link "GSOL005142" at bounding box center [245, 65] width 42 height 9
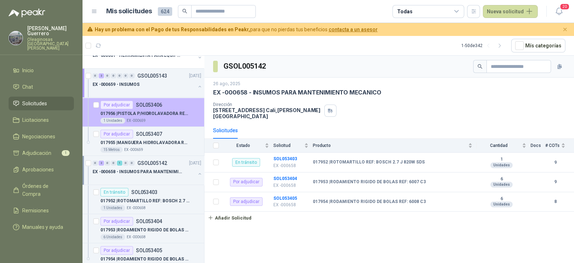
click at [159, 111] on p "017956 | PISTOLA P/HIDROLAVADORA REF: PB-2500-5T" at bounding box center [144, 113] width 89 height 7
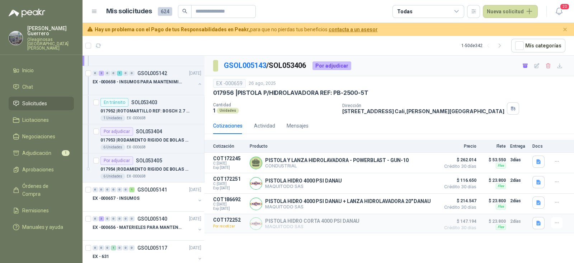
scroll to position [573, 0]
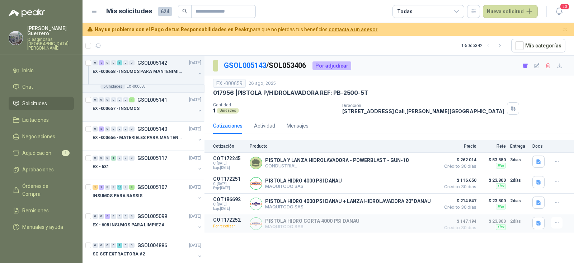
click at [157, 113] on div at bounding box center [144, 116] width 103 height 6
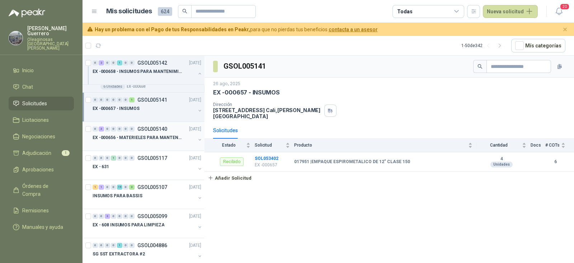
click at [157, 136] on p "EX -000656 - MATERIELES PARA MANTENIMIENTO MECANIC" at bounding box center [137, 137] width 89 height 7
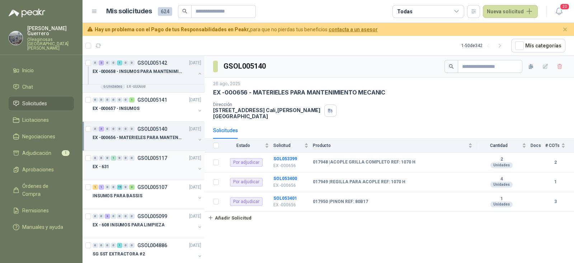
click at [145, 174] on div at bounding box center [144, 174] width 103 height 6
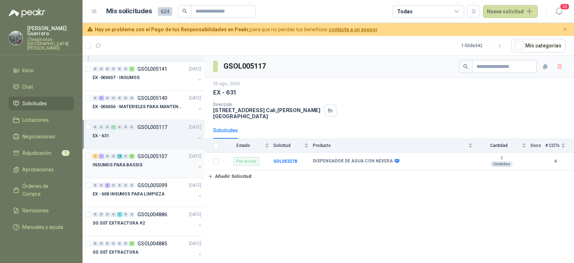
scroll to position [618, 0]
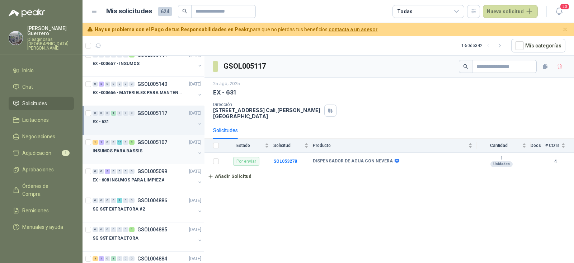
click at [153, 155] on div at bounding box center [144, 158] width 103 height 6
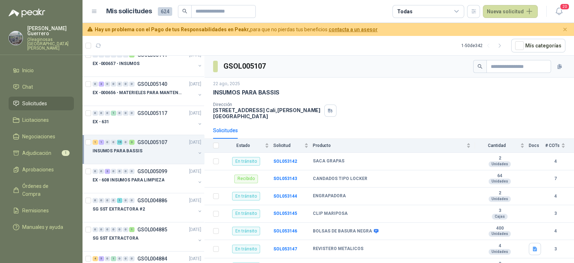
scroll to position [663, 0]
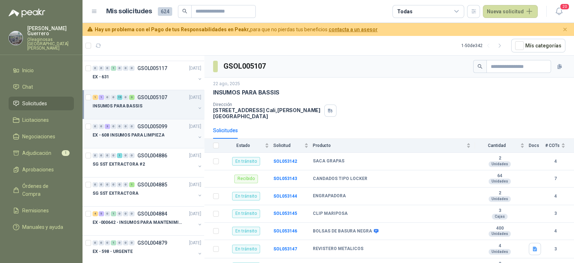
click at [149, 141] on div at bounding box center [144, 142] width 103 height 6
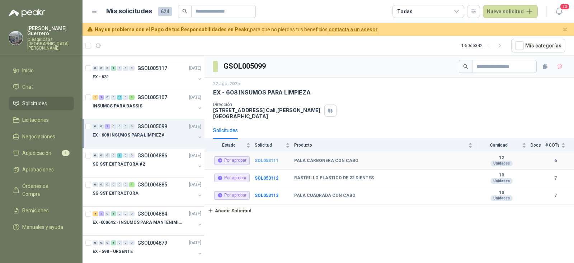
click at [271, 158] on b "SOL053111" at bounding box center [267, 160] width 24 height 5
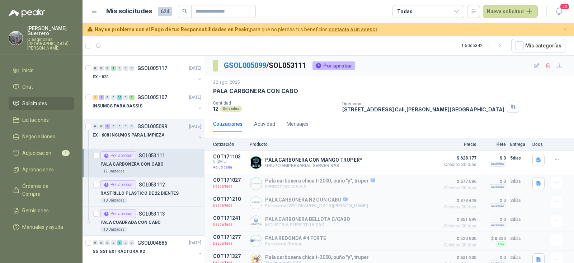
click at [146, 168] on div "12 Unidades" at bounding box center [150, 171] width 101 height 6
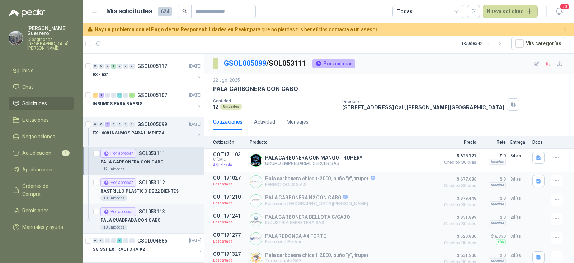
click at [145, 189] on p "RASTRILLO PLASTICO DE 22 DIENTES" at bounding box center [139, 191] width 78 height 7
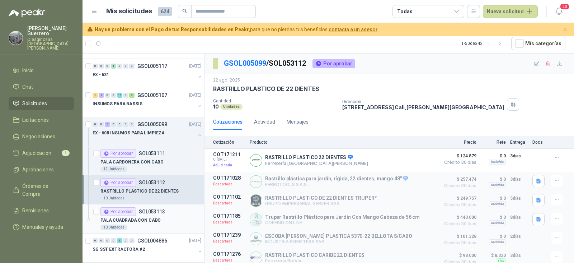
click at [152, 212] on div "Por aprobar SOL053113" at bounding box center [132, 211] width 65 height 9
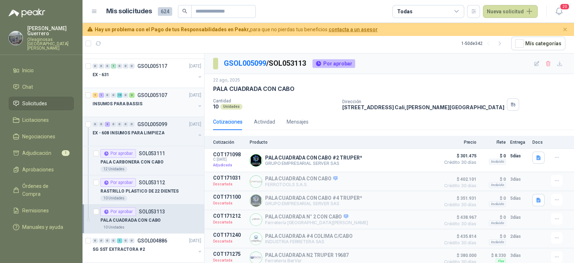
click at [163, 103] on div "INSUMOS PARA BASSIS" at bounding box center [144, 103] width 103 height 9
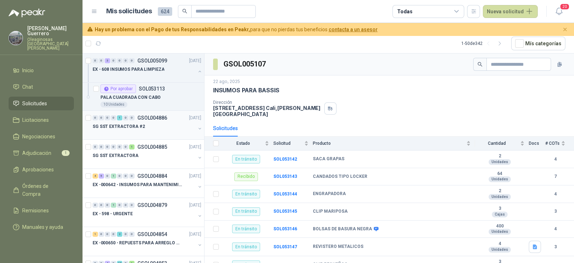
scroll to position [798, 0]
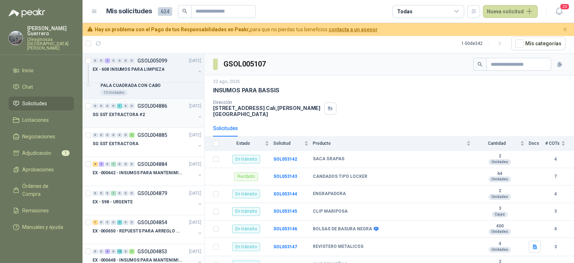
click at [165, 114] on div "SG SST EXTRACTORA #2" at bounding box center [144, 114] width 103 height 9
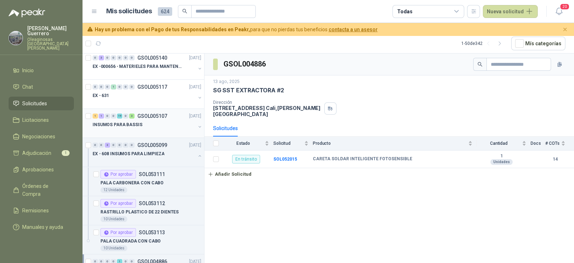
scroll to position [573, 0]
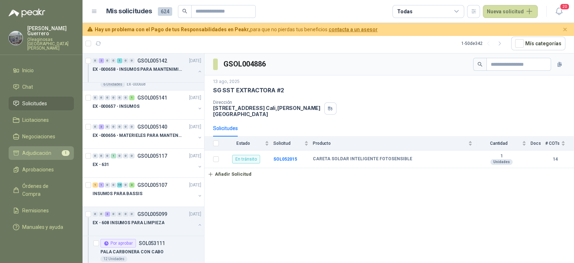
click at [24, 149] on span "Adjudicación" at bounding box center [36, 153] width 29 height 8
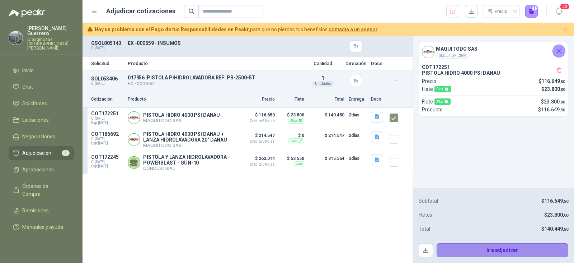
click at [516, 252] on button "Ir a adjudicar" at bounding box center [503, 250] width 132 height 14
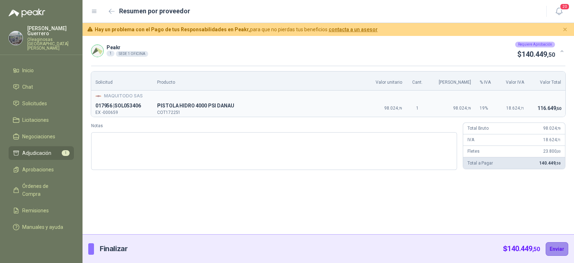
click at [553, 248] on button "Enviar" at bounding box center [557, 249] width 23 height 14
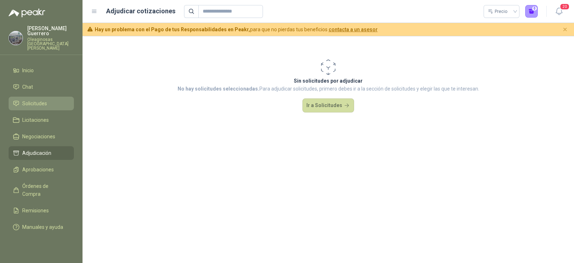
click at [38, 99] on span "Solicitudes" at bounding box center [34, 103] width 25 height 8
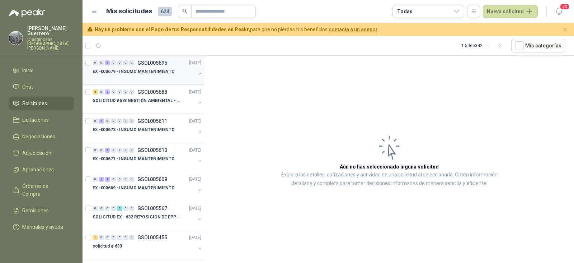
click at [154, 70] on p "EX -000679 - INSUMO MANTENIMIENTO" at bounding box center [134, 71] width 82 height 7
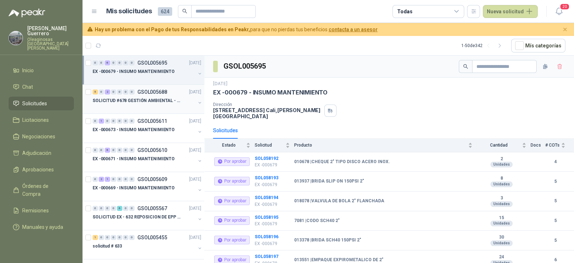
click at [149, 99] on p "SOLICITUD #678 GESTIÓN AMBIENTAL - TUMACO" at bounding box center [137, 100] width 89 height 7
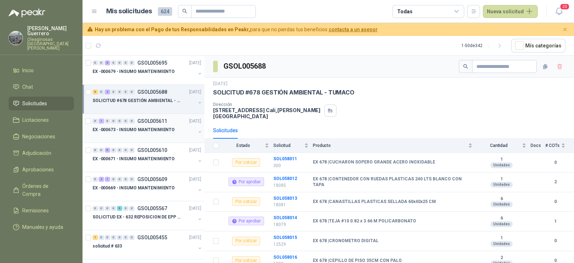
click at [144, 130] on p "EX -000673 - INSUMO MANTENIMIENTO" at bounding box center [134, 129] width 82 height 7
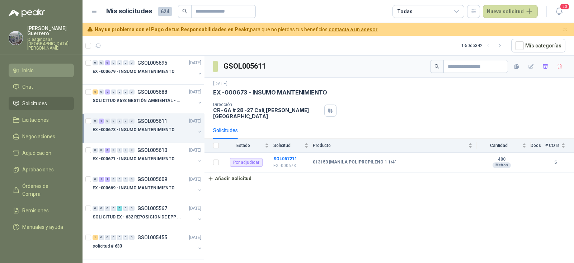
click at [50, 66] on li "Inicio" at bounding box center [41, 70] width 57 height 8
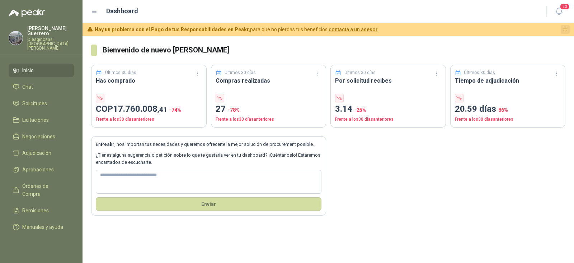
click at [565, 28] on icon "Cerrar" at bounding box center [565, 30] width 6 height 6
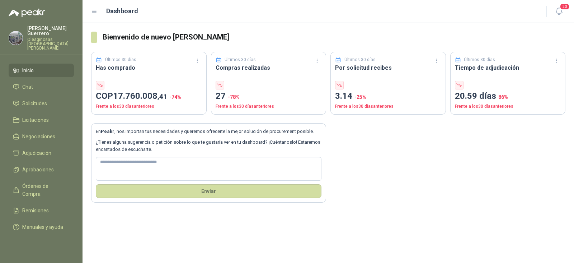
click at [19, 34] on img at bounding box center [16, 38] width 14 height 14
click at [379, 144] on div "En Peakr , nos importan tus necesidades y queremos ofrecerte la mejor solución …" at bounding box center [328, 158] width 474 height 88
click at [45, 149] on span "Adjudicación" at bounding box center [36, 153] width 29 height 8
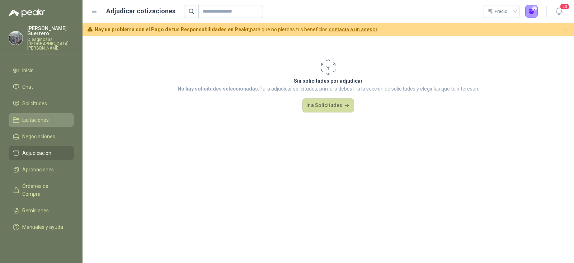
click at [41, 116] on span "Licitaciones" at bounding box center [35, 120] width 27 height 8
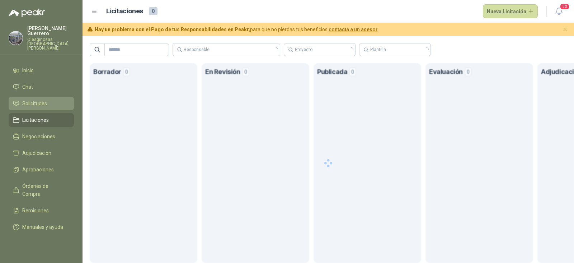
click at [48, 99] on li "Solicitudes" at bounding box center [41, 103] width 57 height 8
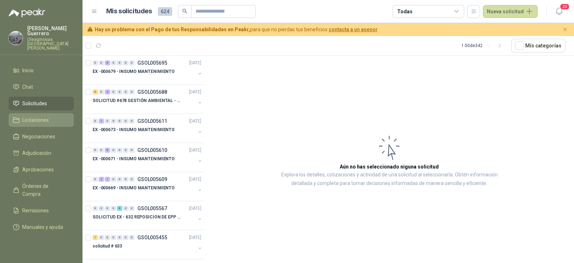
click at [48, 116] on span "Licitaciones" at bounding box center [35, 120] width 27 height 8
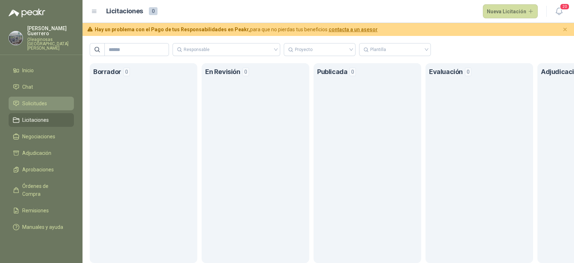
click at [52, 99] on li "Solicitudes" at bounding box center [41, 103] width 57 height 8
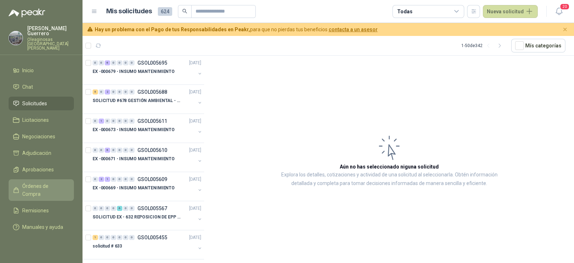
click at [58, 182] on span "Órdenes de Compra" at bounding box center [44, 190] width 45 height 16
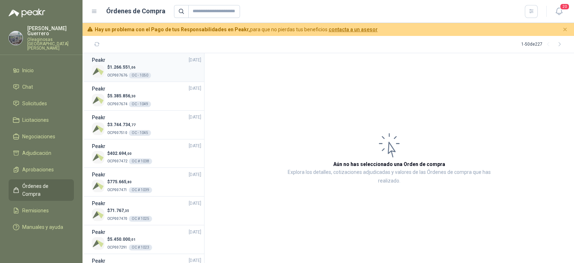
click at [170, 74] on div "$ 1.266.551 ,06 OCP007676 OC - 1050" at bounding box center [146, 71] width 109 height 15
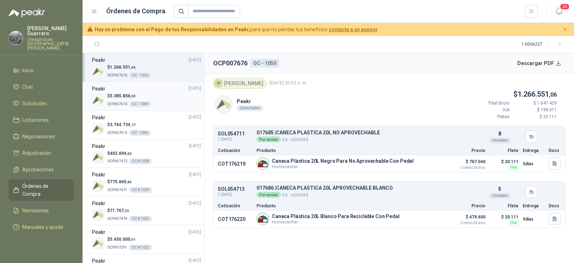
click at [160, 105] on div "$ 5.385.856 ,30 OCP007674 OC - 1049" at bounding box center [146, 100] width 109 height 15
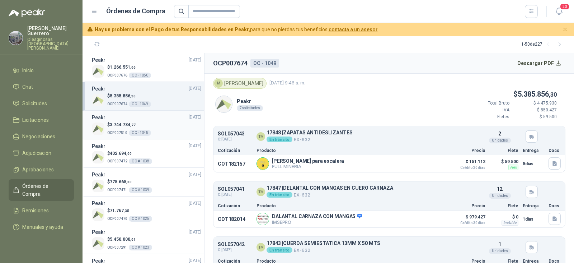
click at [154, 132] on div "$ 3.744.734 ,77 OCP007510 OC - 1045" at bounding box center [146, 128] width 109 height 15
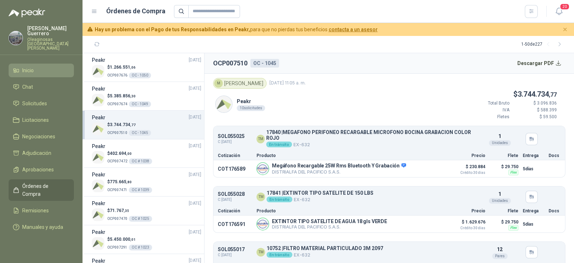
click at [22, 66] on span "Inicio" at bounding box center [27, 70] width 11 height 8
